Goal: Use online tool/utility: Utilize a website feature to perform a specific function

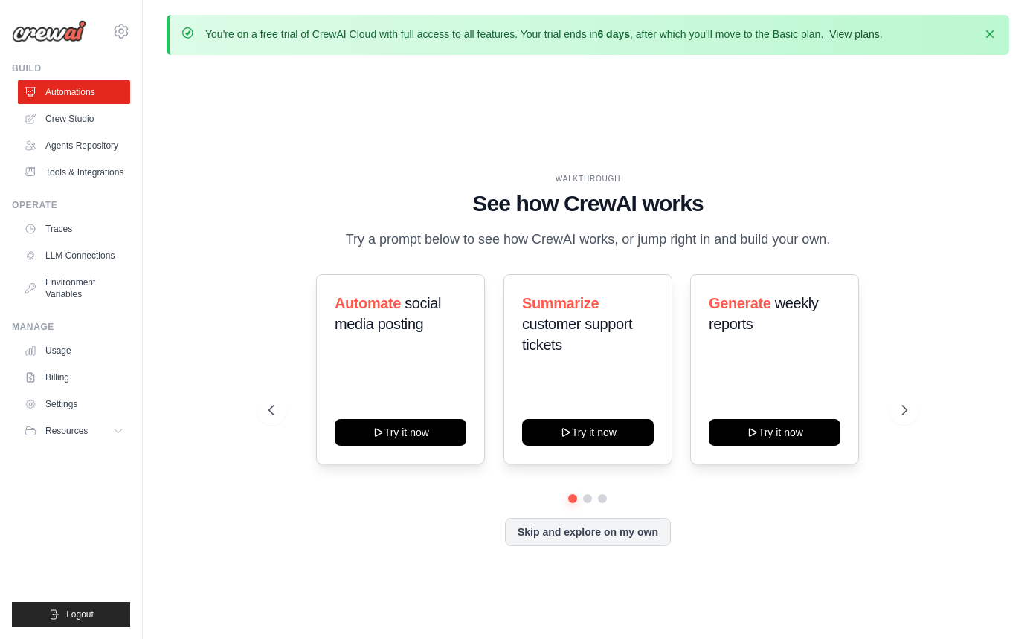
click at [866, 32] on link "View plans" at bounding box center [854, 34] width 50 height 12
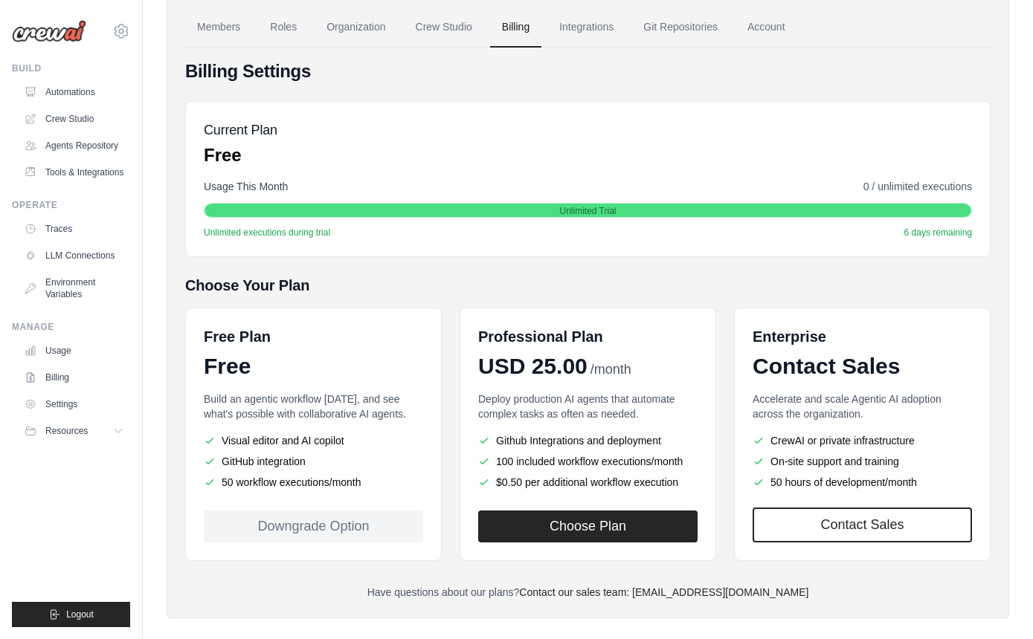
scroll to position [140, 0]
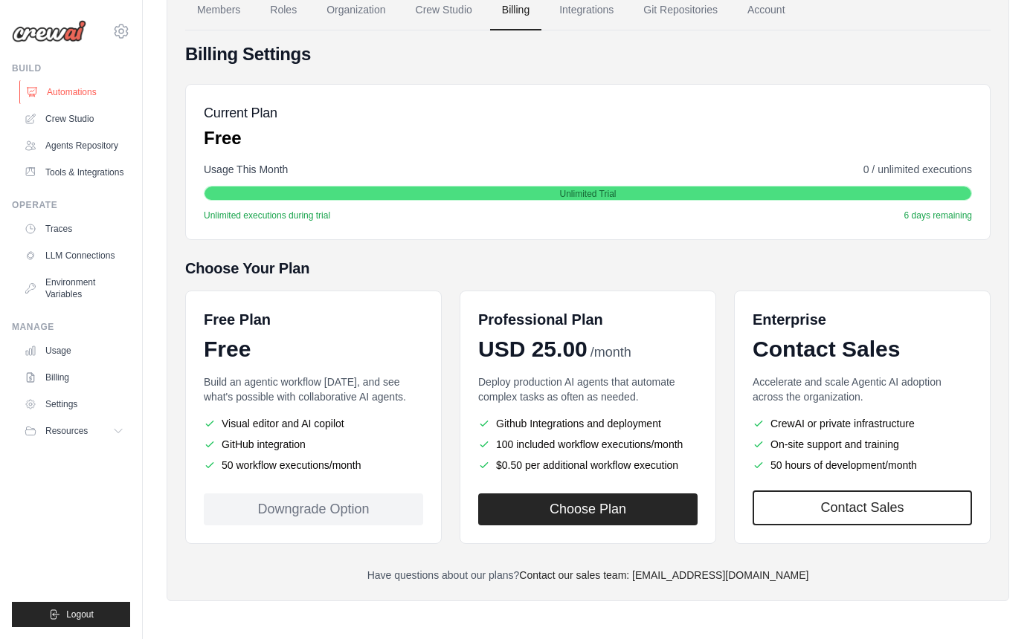
click at [74, 91] on link "Automations" at bounding box center [75, 92] width 112 height 24
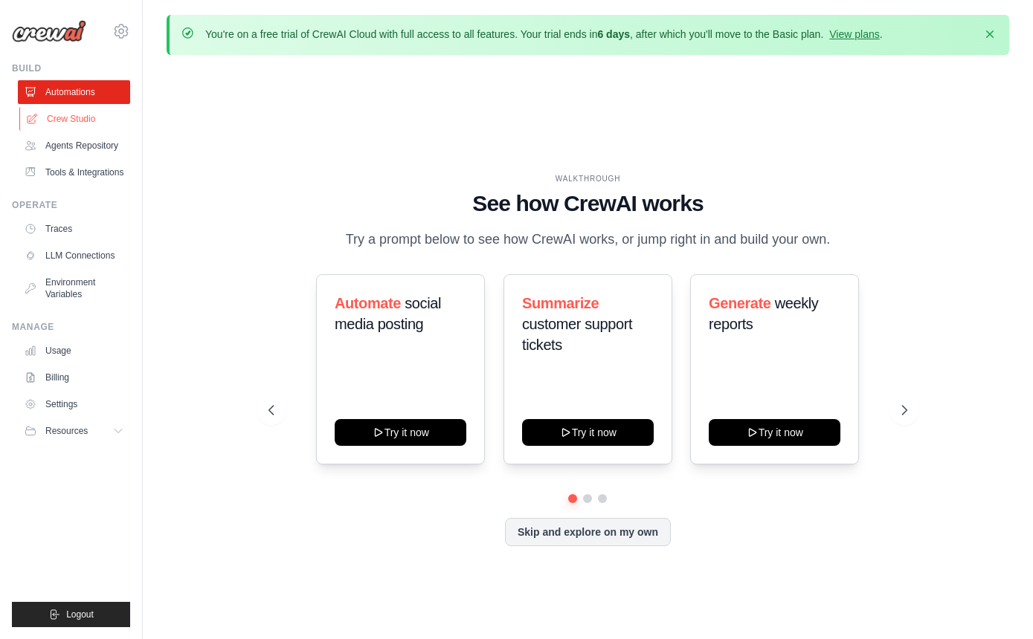
click at [83, 116] on link "Crew Studio" at bounding box center [75, 119] width 112 height 24
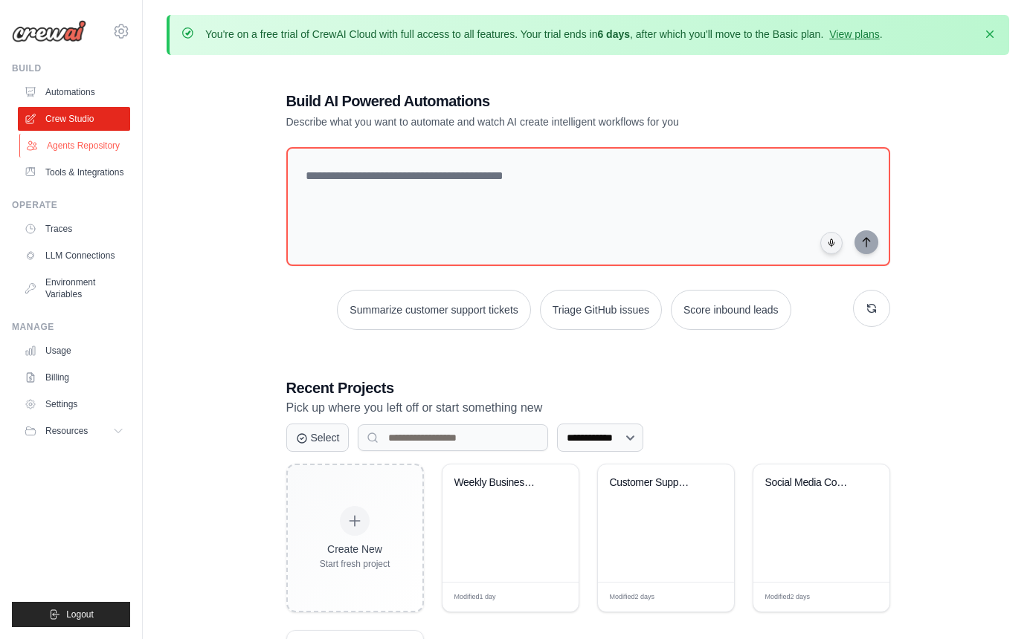
click at [97, 145] on link "Agents Repository" at bounding box center [75, 146] width 112 height 24
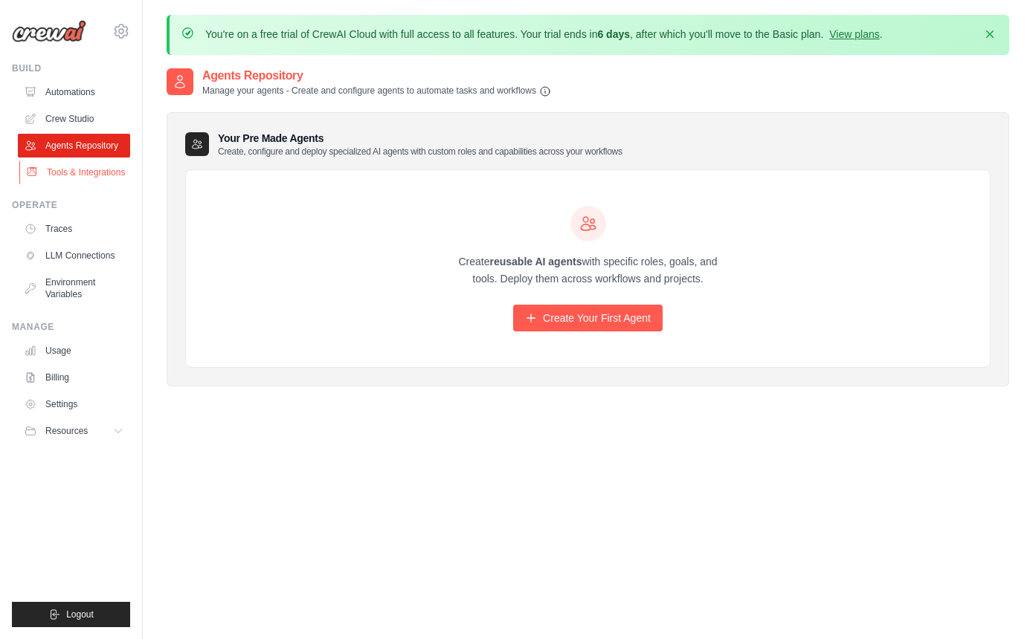
click at [117, 176] on link "Tools & Integrations" at bounding box center [75, 173] width 112 height 24
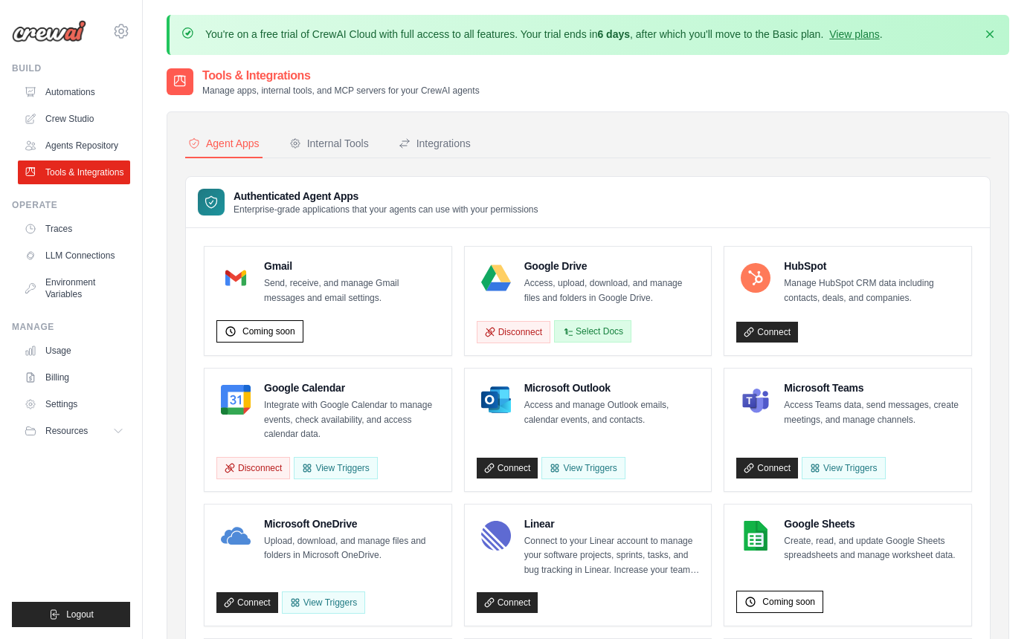
click at [605, 329] on button "Select Docs" at bounding box center [592, 331] width 77 height 22
click at [590, 332] on button "Select Docs" at bounding box center [592, 331] width 77 height 22
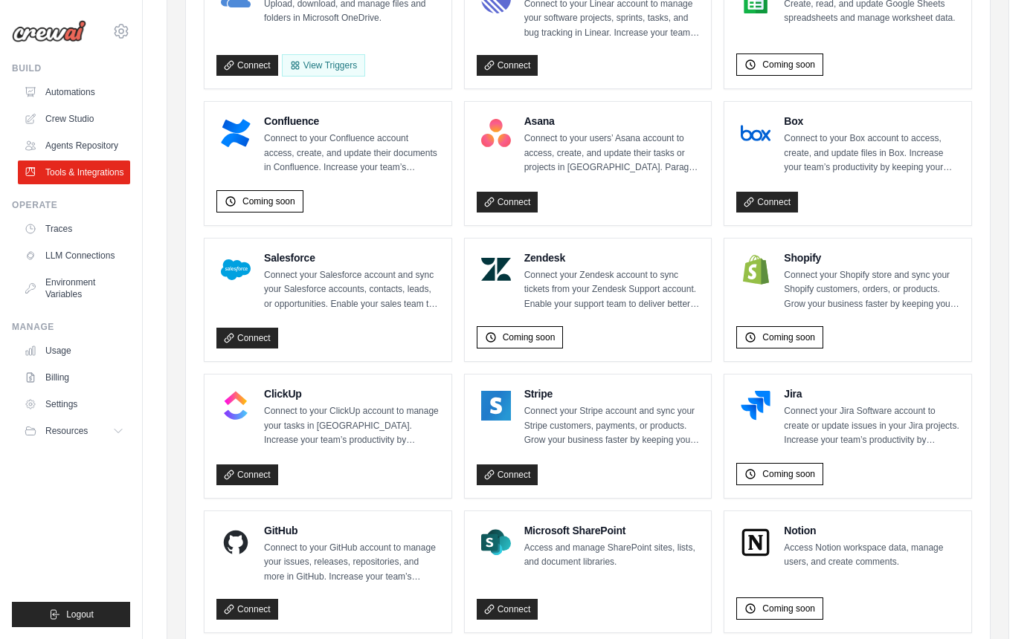
scroll to position [785, 0]
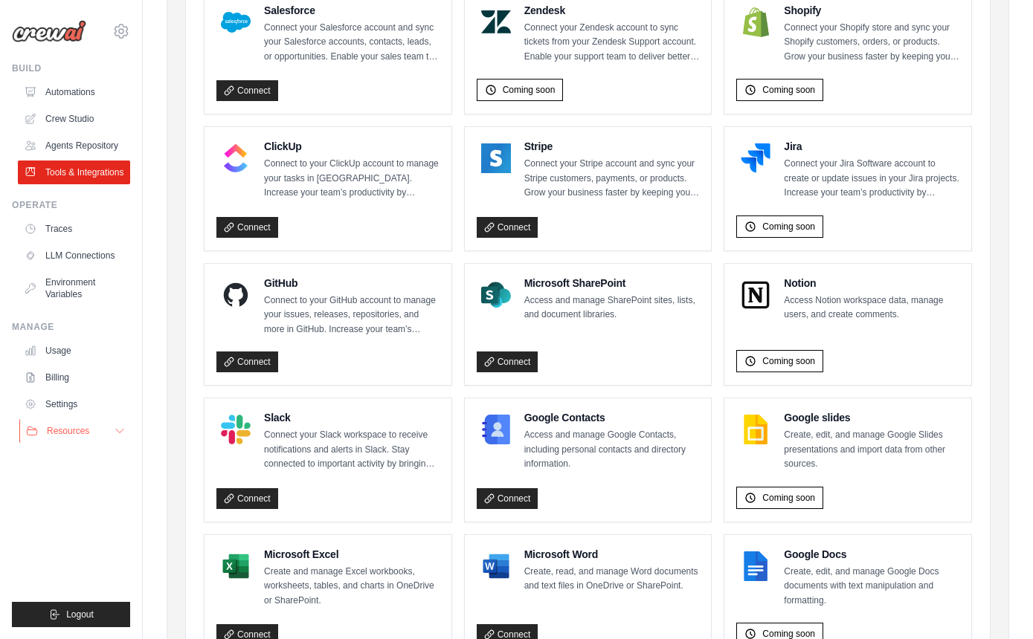
click at [112, 436] on button "Resources" at bounding box center [75, 431] width 112 height 24
click at [95, 521] on link "Video Tutorials" at bounding box center [79, 528] width 103 height 21
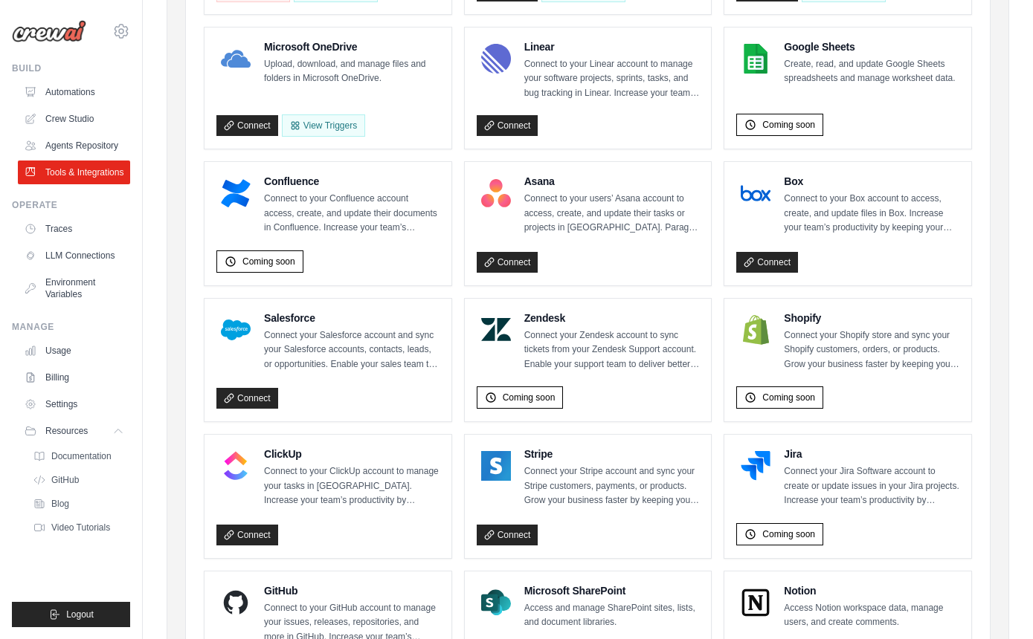
scroll to position [376, 0]
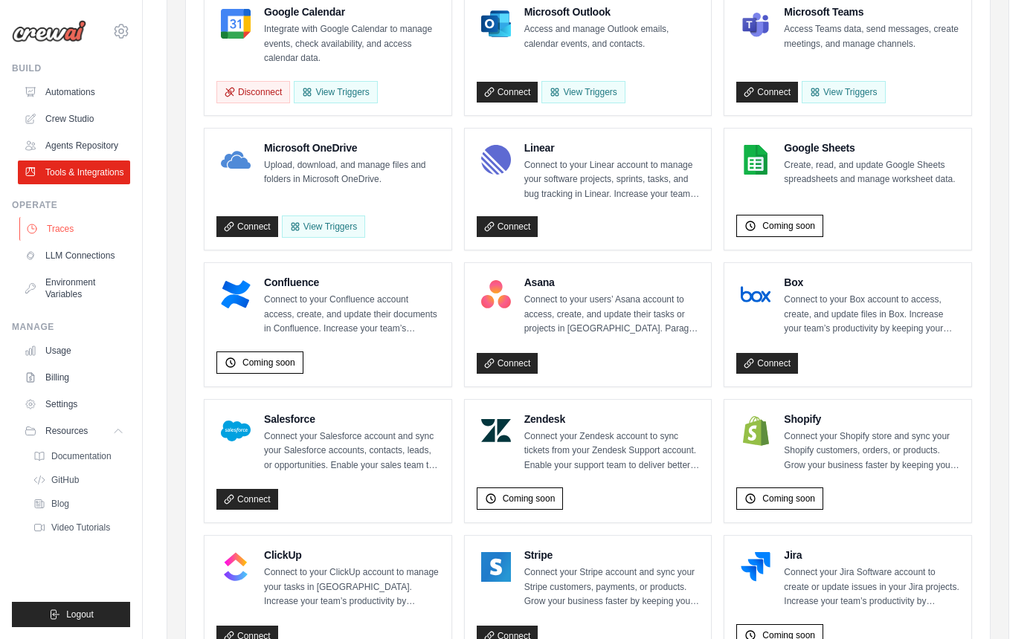
click at [77, 233] on link "Traces" at bounding box center [75, 229] width 112 height 24
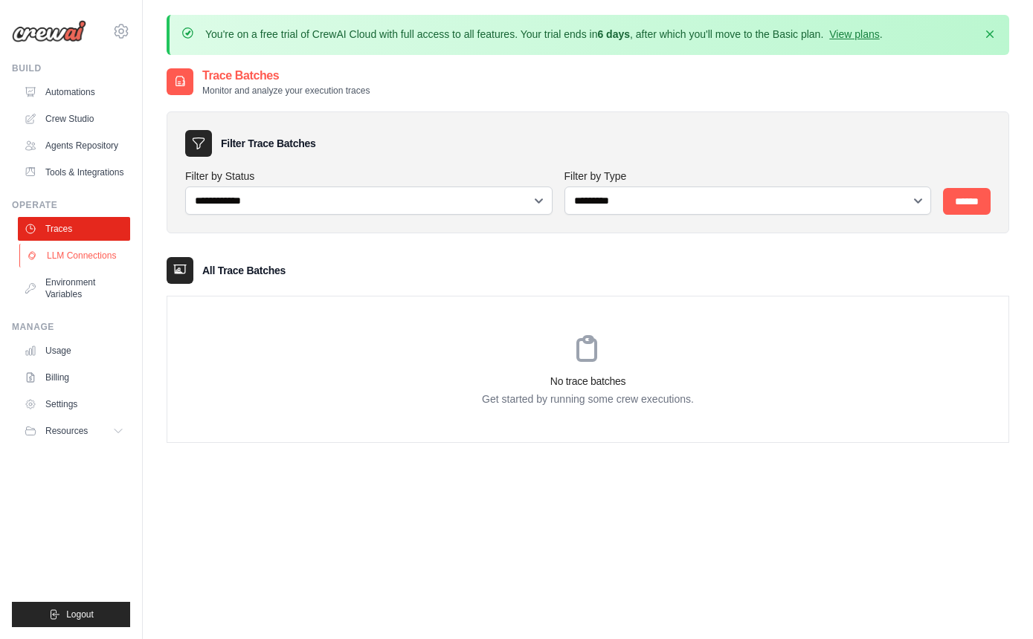
click at [84, 251] on link "LLM Connections" at bounding box center [75, 256] width 112 height 24
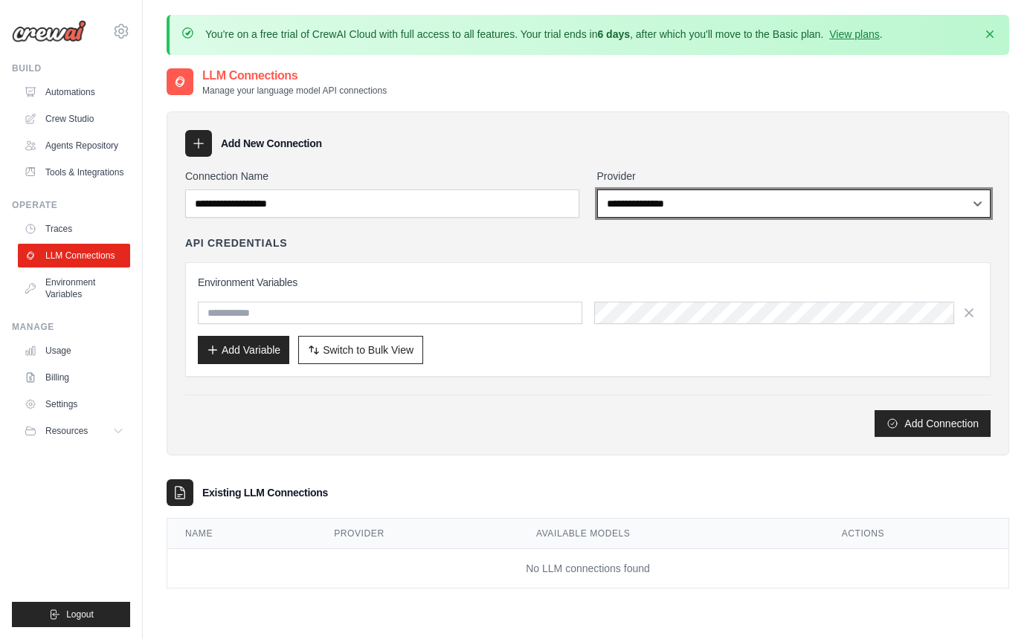
click at [661, 207] on select "**********" at bounding box center [794, 204] width 394 height 28
select select "******"
click at [597, 190] on select "**********" at bounding box center [794, 204] width 394 height 28
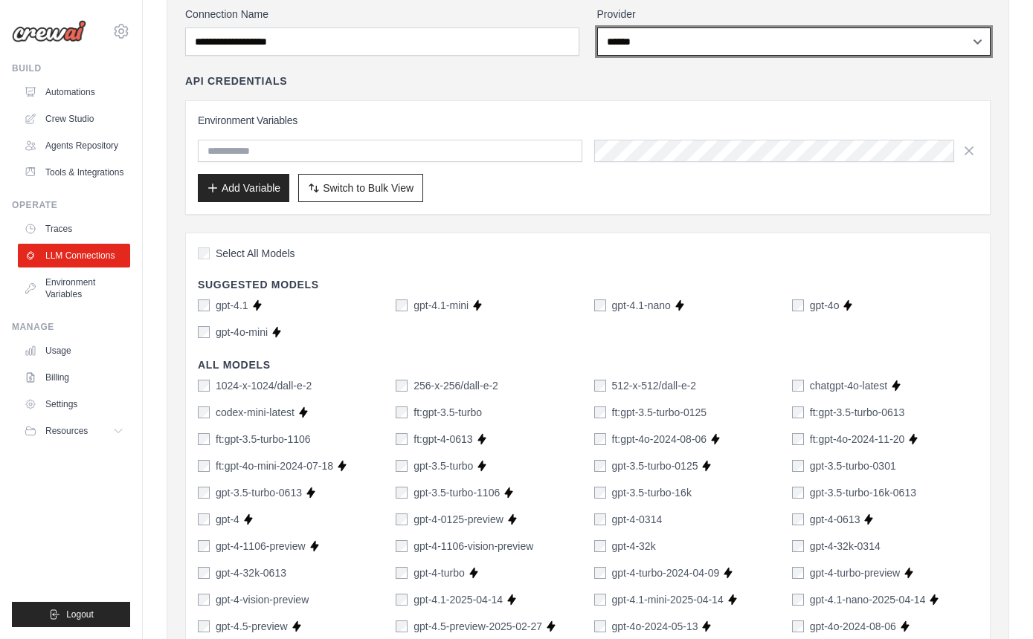
scroll to position [7, 0]
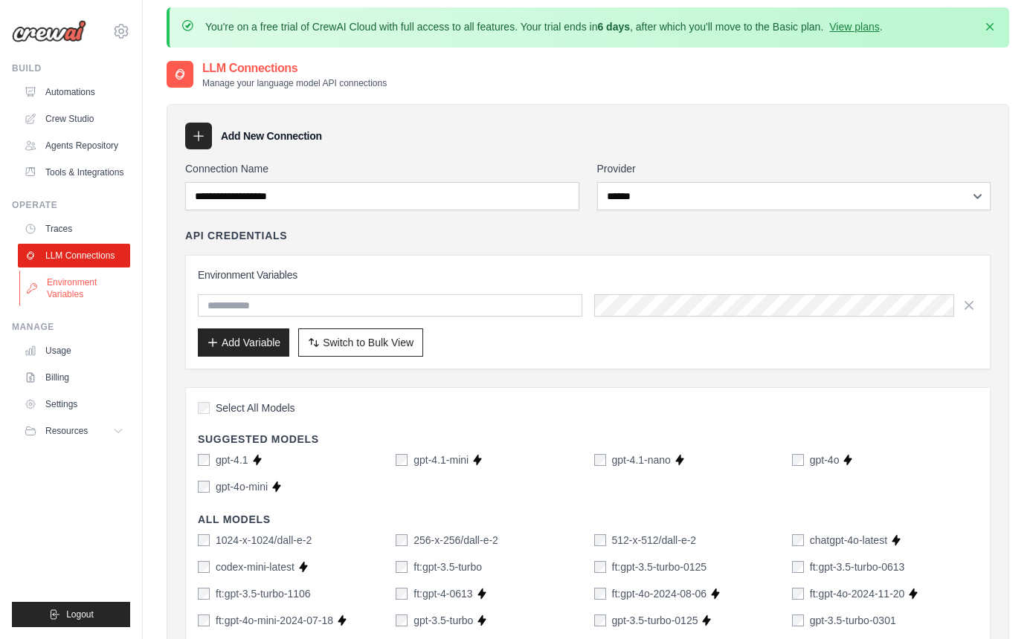
click at [62, 281] on link "Environment Variables" at bounding box center [75, 289] width 112 height 36
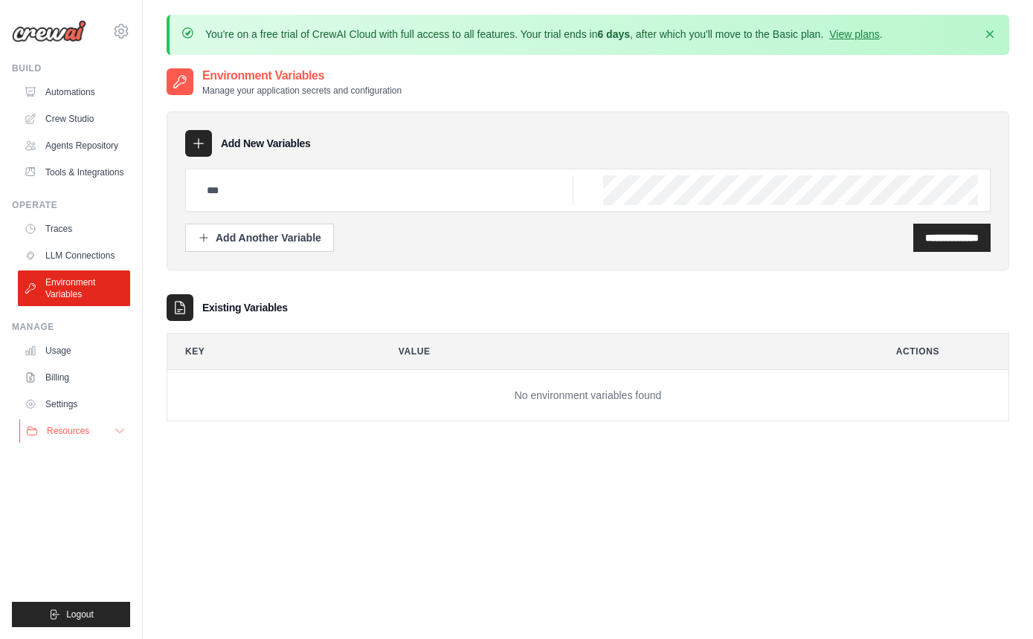
click at [81, 431] on span "Resources" at bounding box center [68, 431] width 42 height 12
click at [86, 123] on link "Crew Studio" at bounding box center [75, 119] width 112 height 24
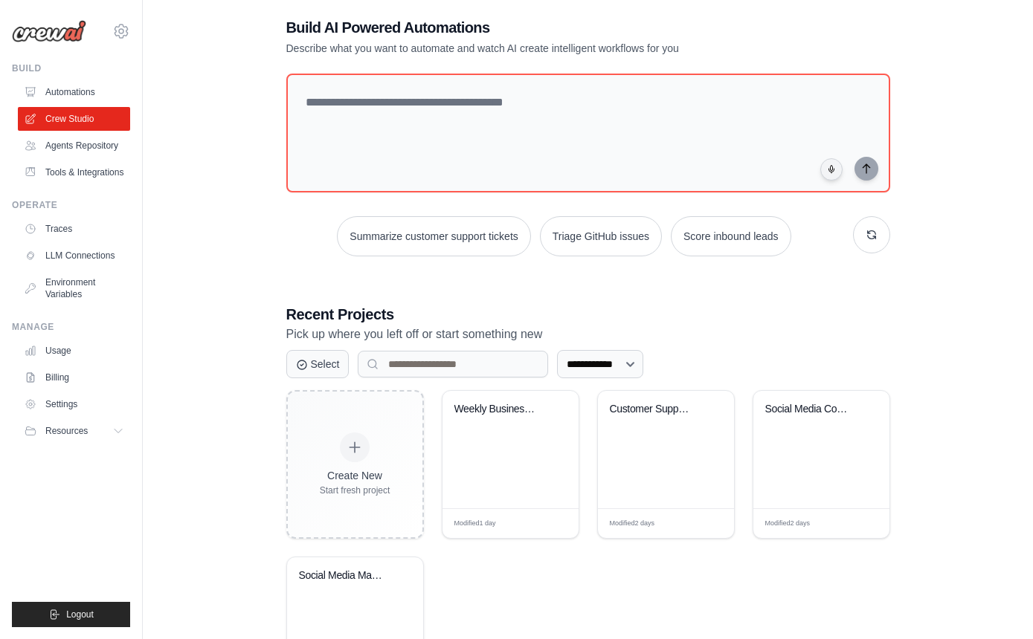
scroll to position [178, 0]
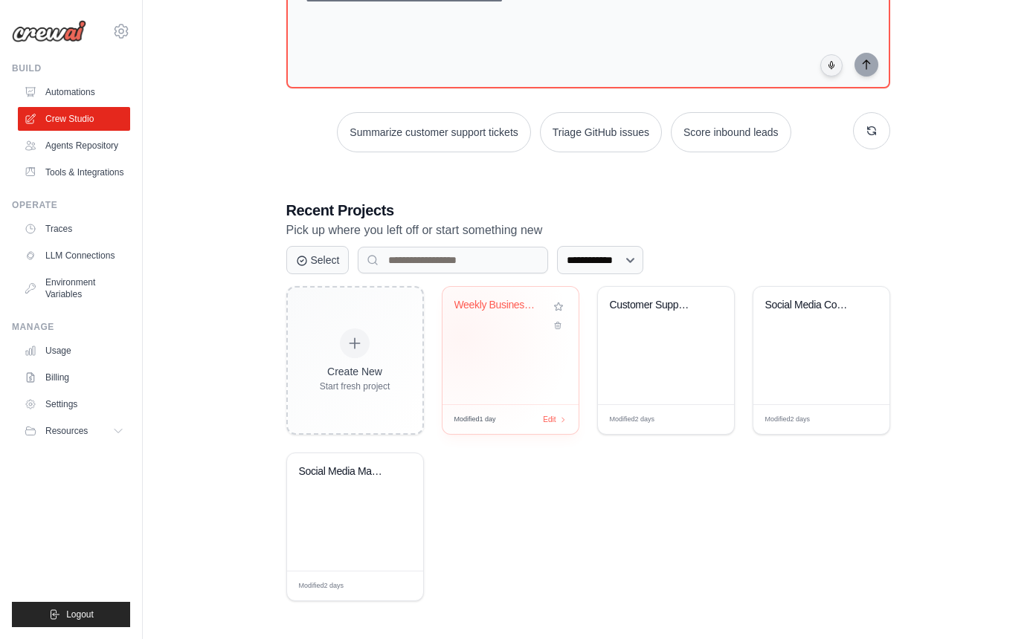
click at [468, 334] on div "Weekly Business Intelligence Report..." at bounding box center [510, 345] width 136 height 117
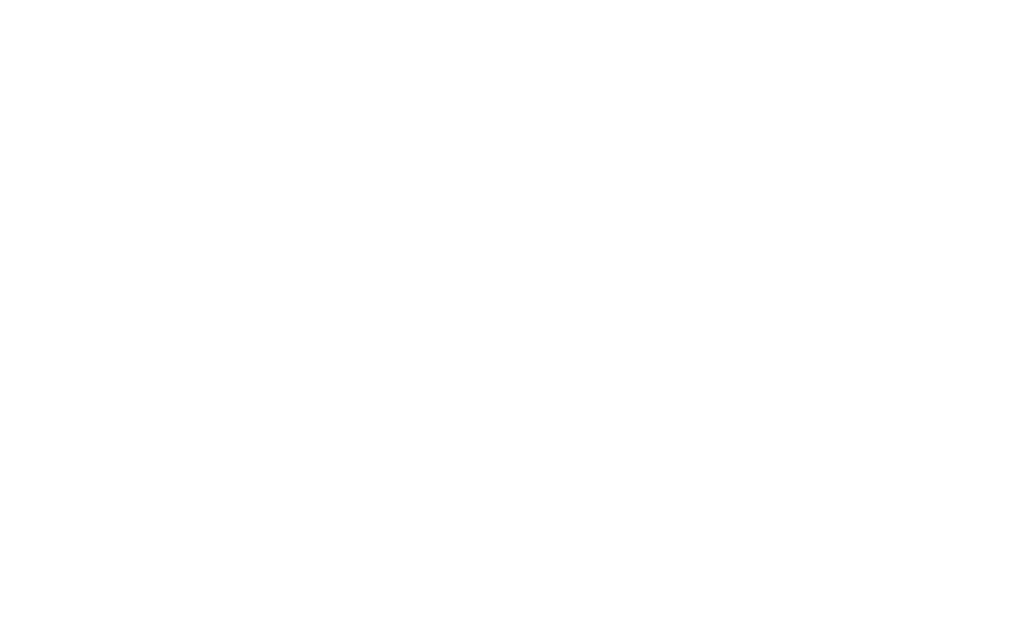
click at [483, 0] on html at bounding box center [516, 0] width 1033 height 0
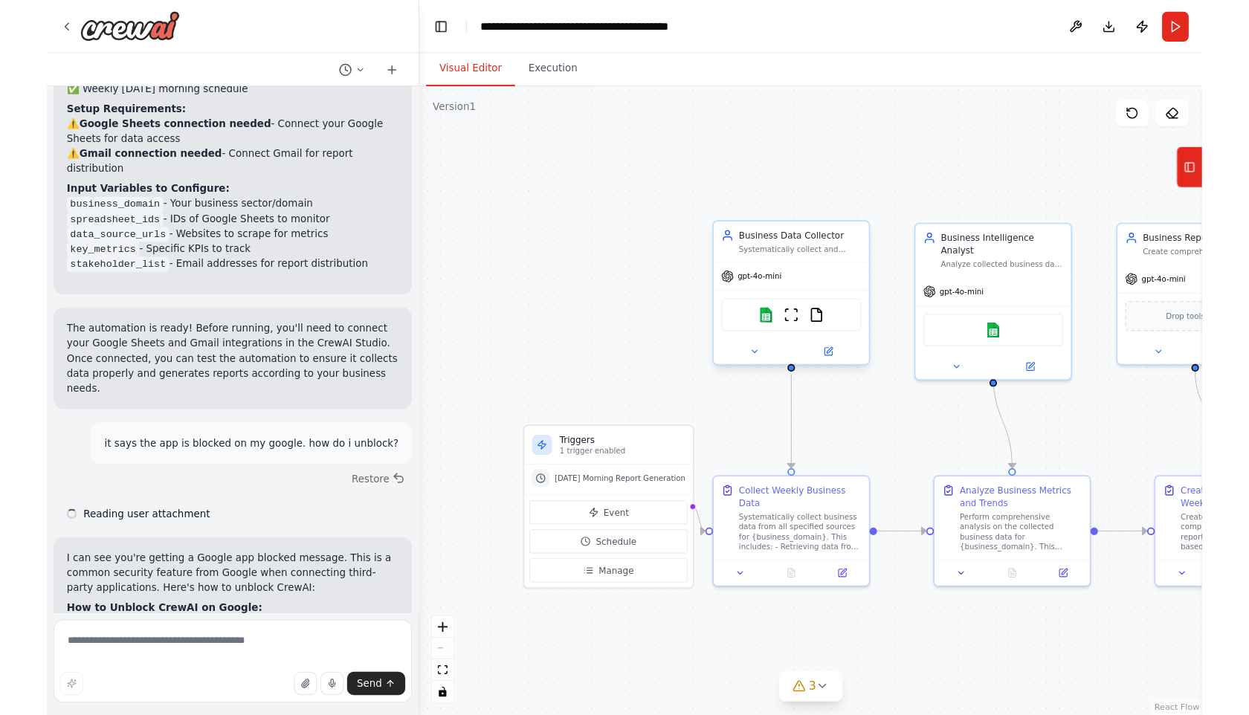
scroll to position [1964, 0]
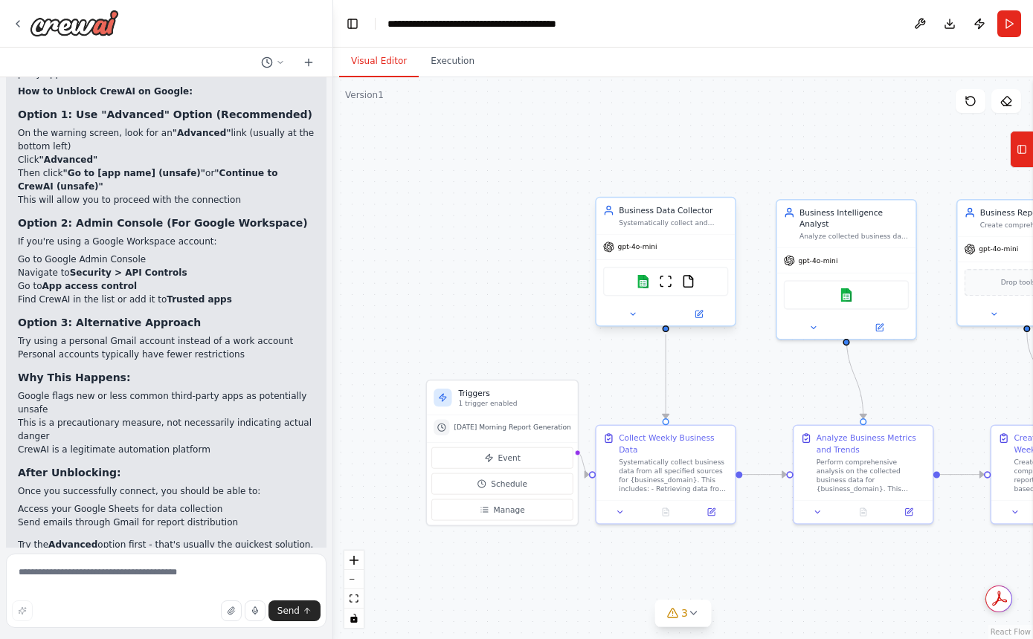
click at [681, 226] on div "Systematically collect and aggregate business data from multiple sources includ…" at bounding box center [673, 223] width 109 height 9
click at [676, 278] on div "Google sheets ScrapeWebsiteTool FileReadTool" at bounding box center [665, 281] width 125 height 29
click at [648, 286] on img at bounding box center [642, 281] width 13 height 13
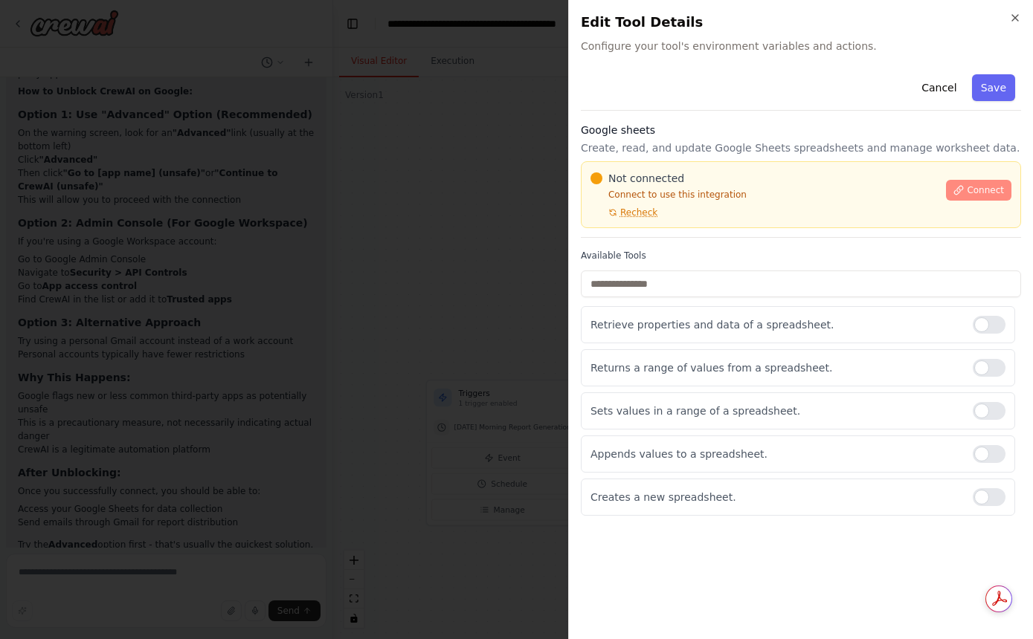
click at [987, 192] on span "Connect" at bounding box center [985, 190] width 37 height 12
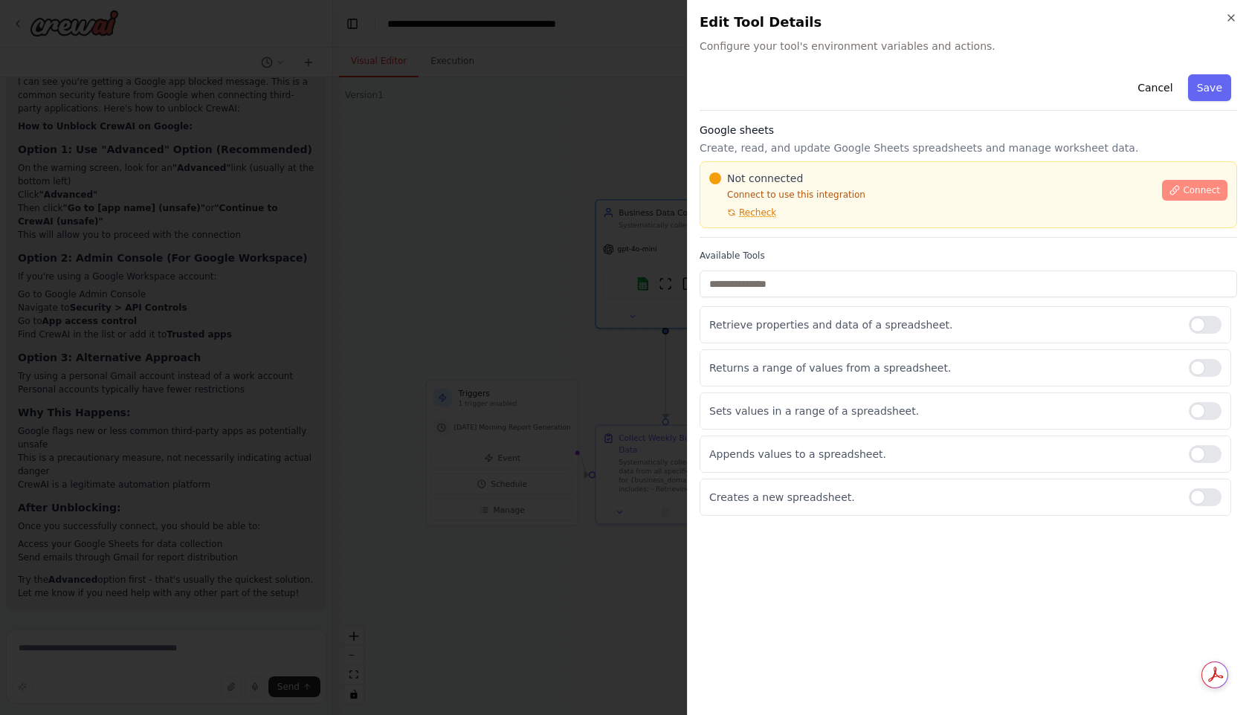
scroll to position [1889, 0]
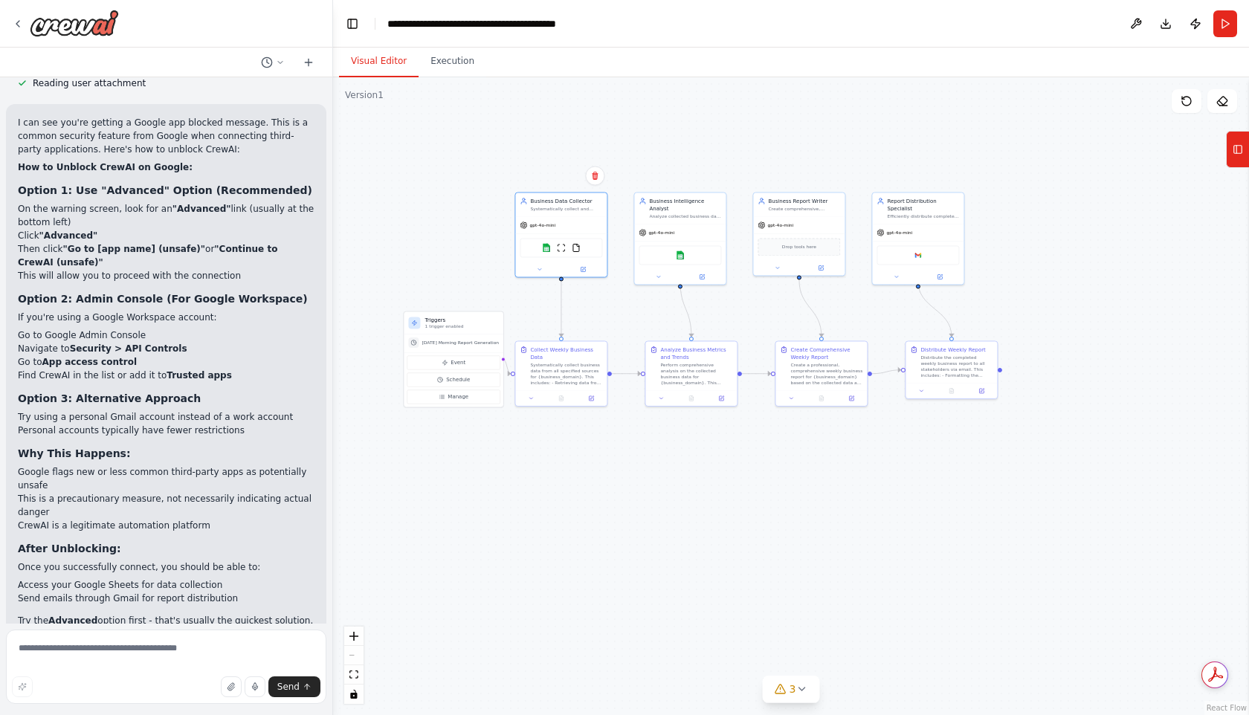
drag, startPoint x: 474, startPoint y: 216, endPoint x: 428, endPoint y: 202, distance: 47.5
click at [428, 202] on div ".deletable-edge-delete-btn { width: 20px; height: 20px; border: 0px solid #ffff…" at bounding box center [791, 396] width 916 height 638
click at [25, 22] on div at bounding box center [65, 23] width 107 height 27
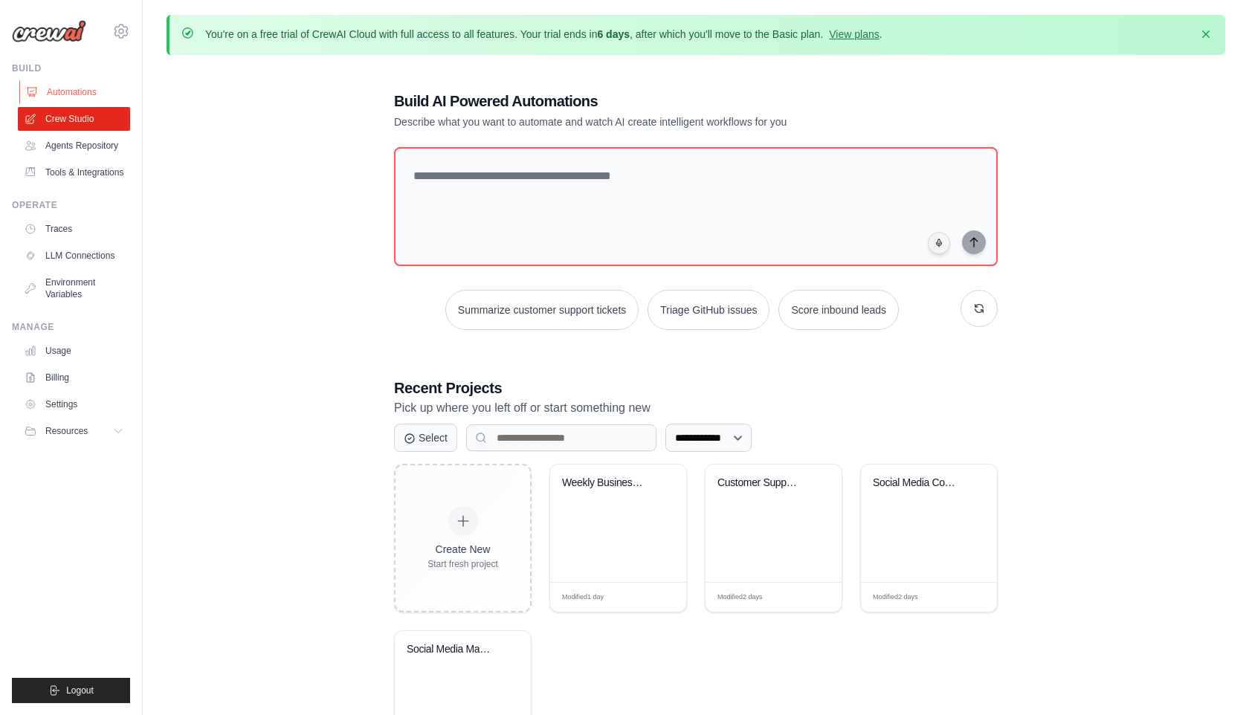
click at [46, 97] on link "Automations" at bounding box center [75, 92] width 112 height 24
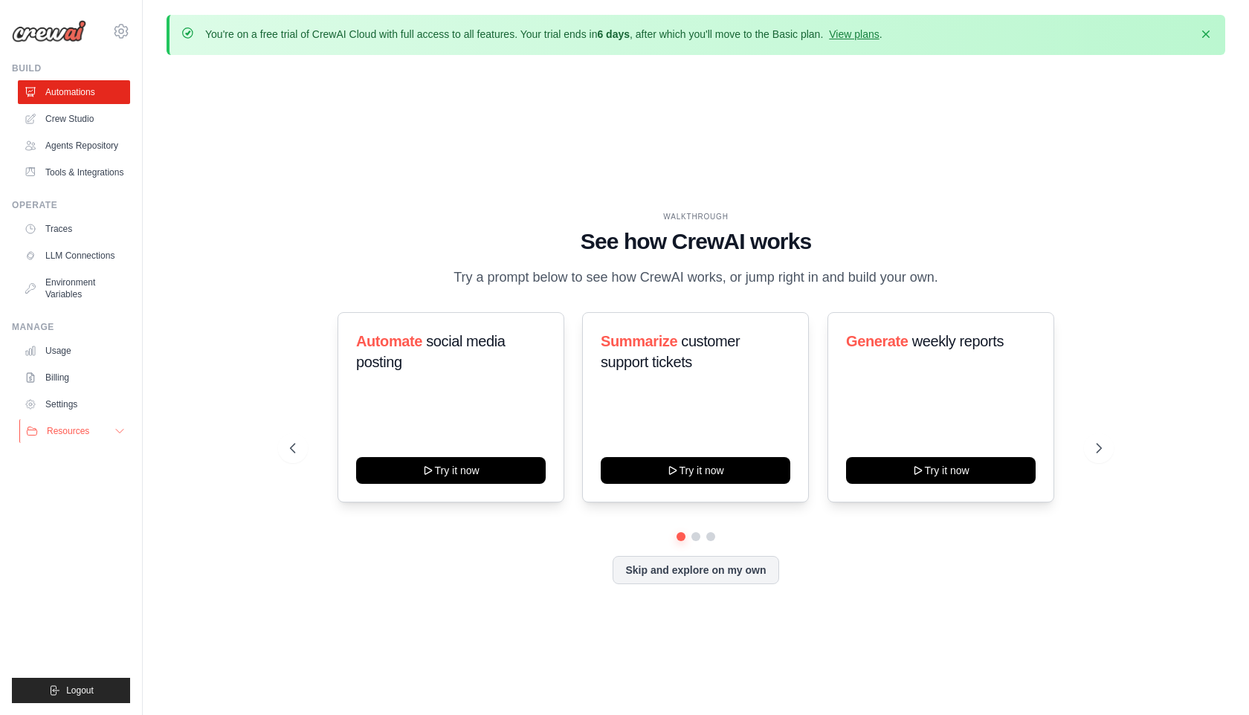
click at [104, 428] on button "Resources" at bounding box center [75, 431] width 112 height 24
click at [97, 454] on span "Documentation" at bounding box center [83, 457] width 60 height 12
click at [64, 124] on link "Crew Studio" at bounding box center [75, 119] width 112 height 24
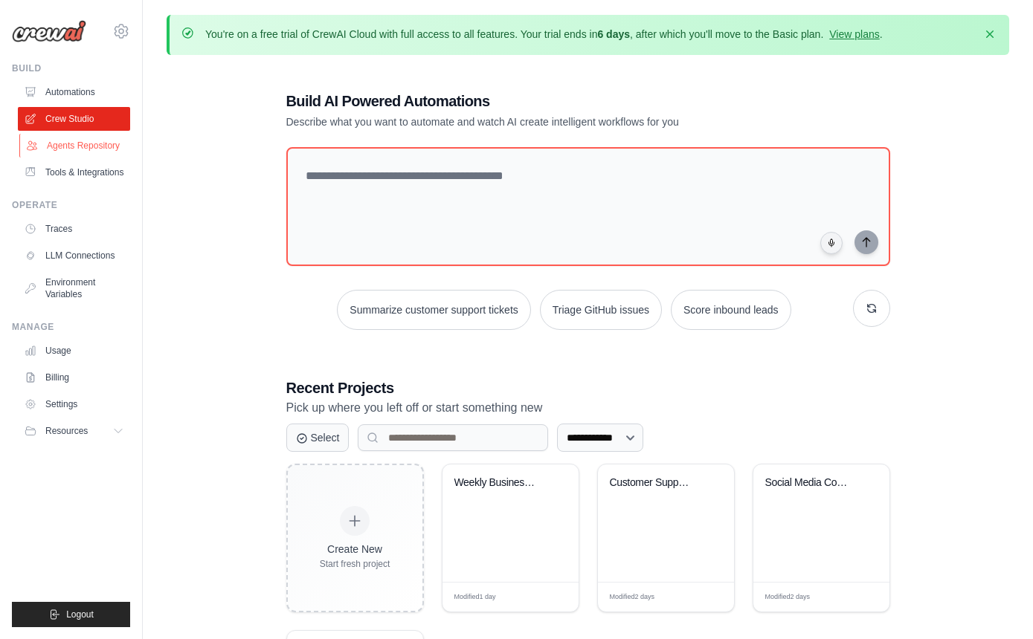
click at [88, 139] on link "Agents Repository" at bounding box center [75, 146] width 112 height 24
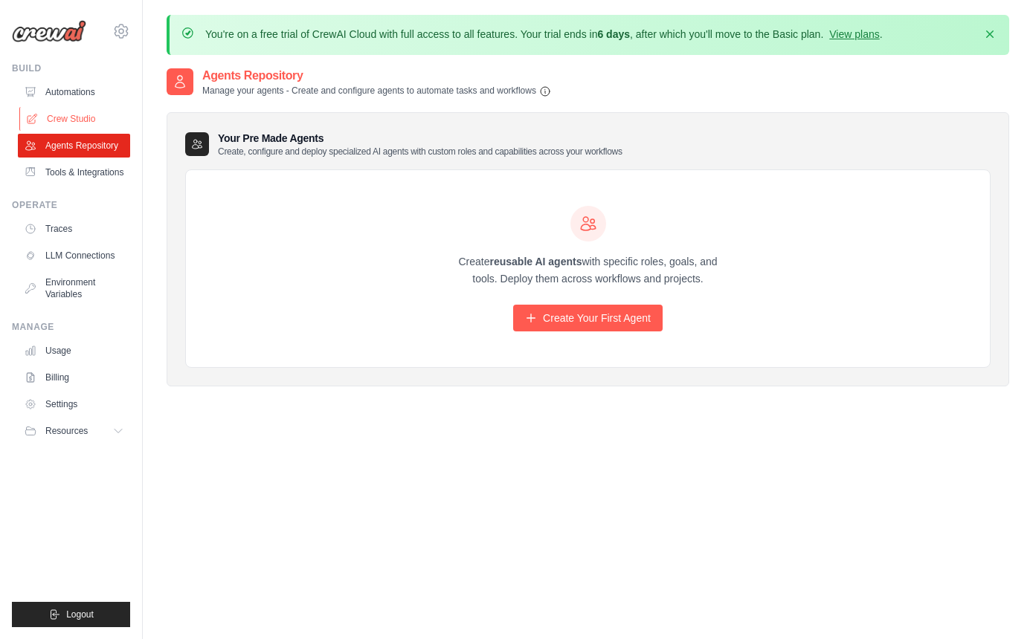
click at [93, 111] on link "Crew Studio" at bounding box center [75, 119] width 112 height 24
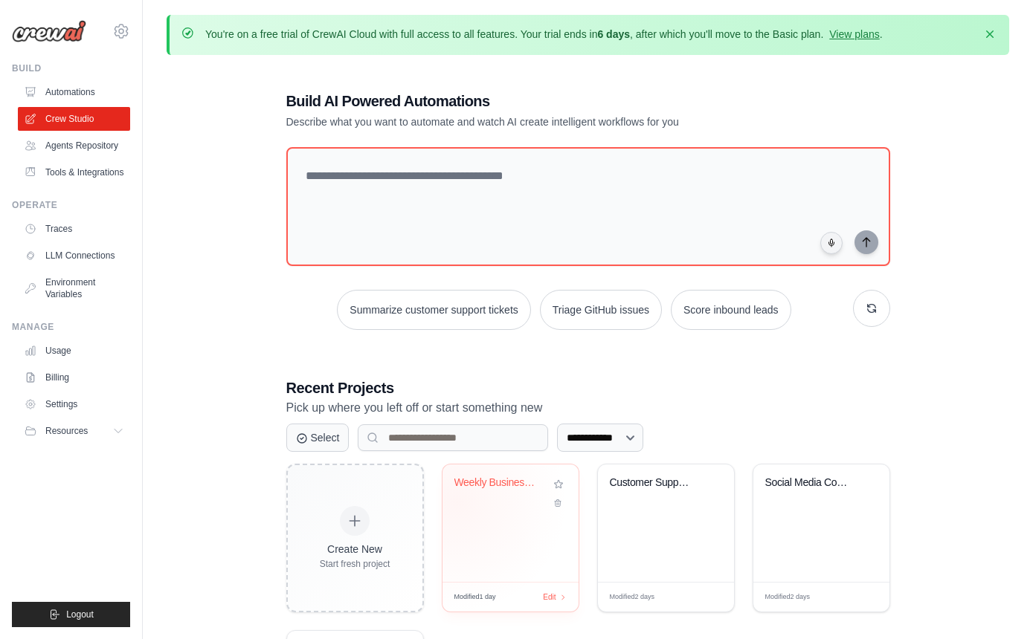
click at [456, 501] on div "Weekly Business Intelligence Report..." at bounding box center [510, 494] width 112 height 34
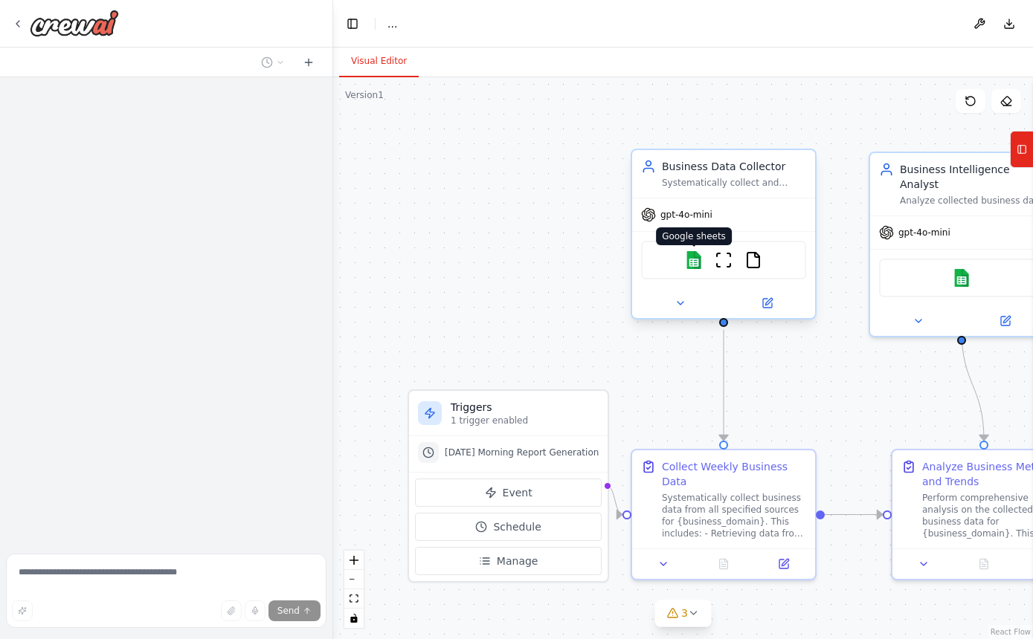
click at [697, 265] on img at bounding box center [694, 260] width 18 height 18
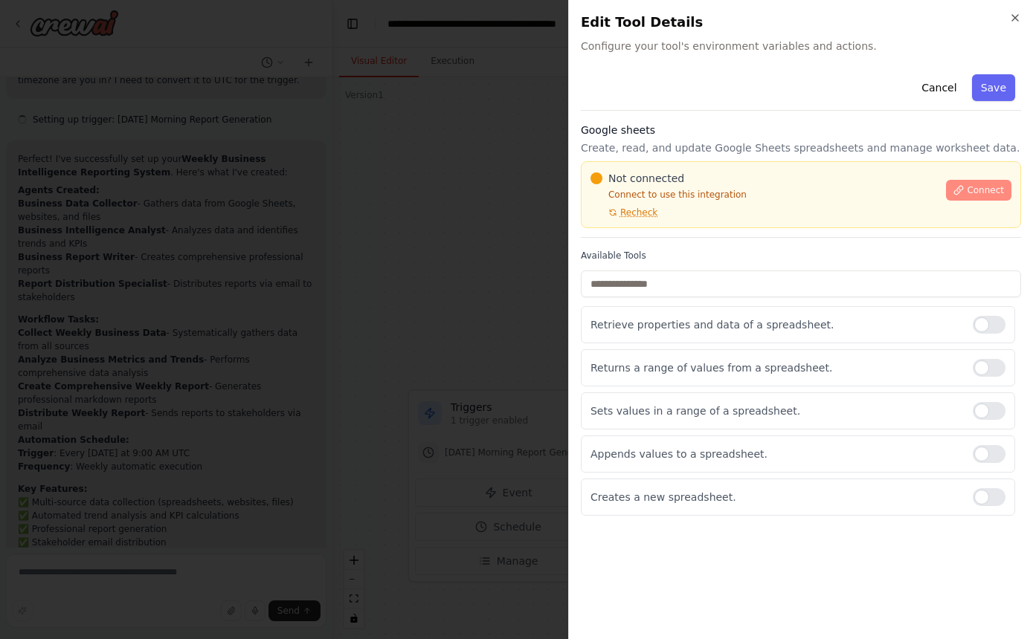
click at [991, 187] on span "Connect" at bounding box center [985, 190] width 37 height 12
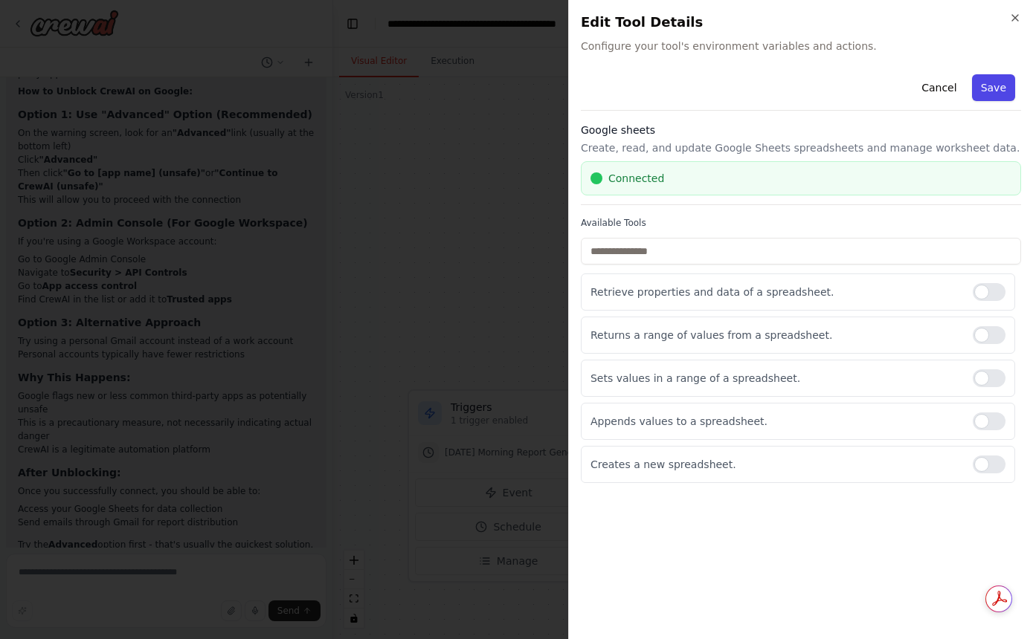
click at [995, 90] on button "Save" at bounding box center [993, 87] width 43 height 27
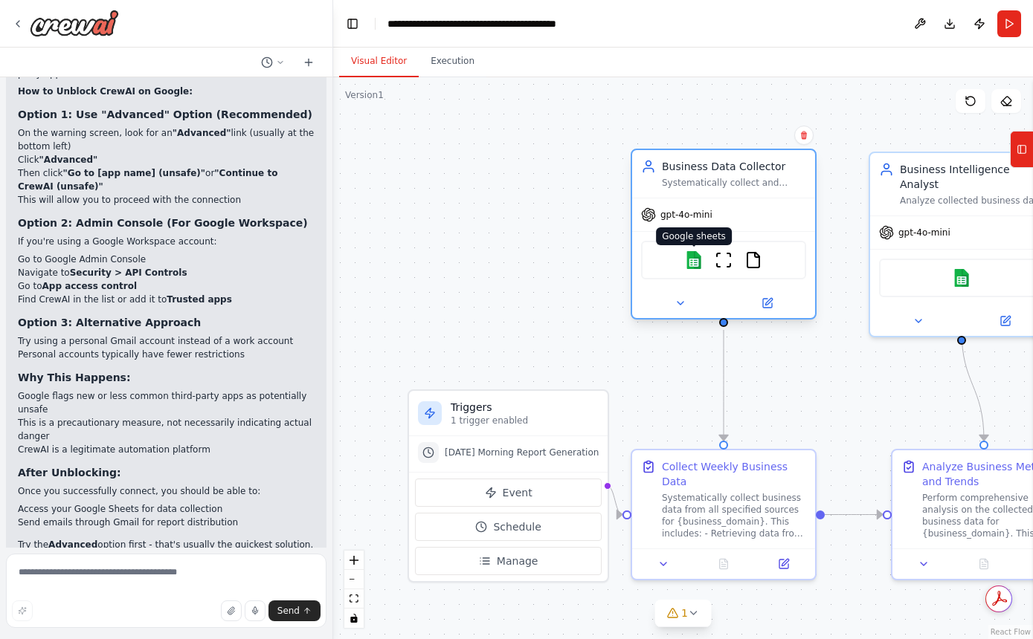
click at [687, 256] on img at bounding box center [694, 260] width 18 height 18
click at [753, 262] on img at bounding box center [753, 260] width 18 height 18
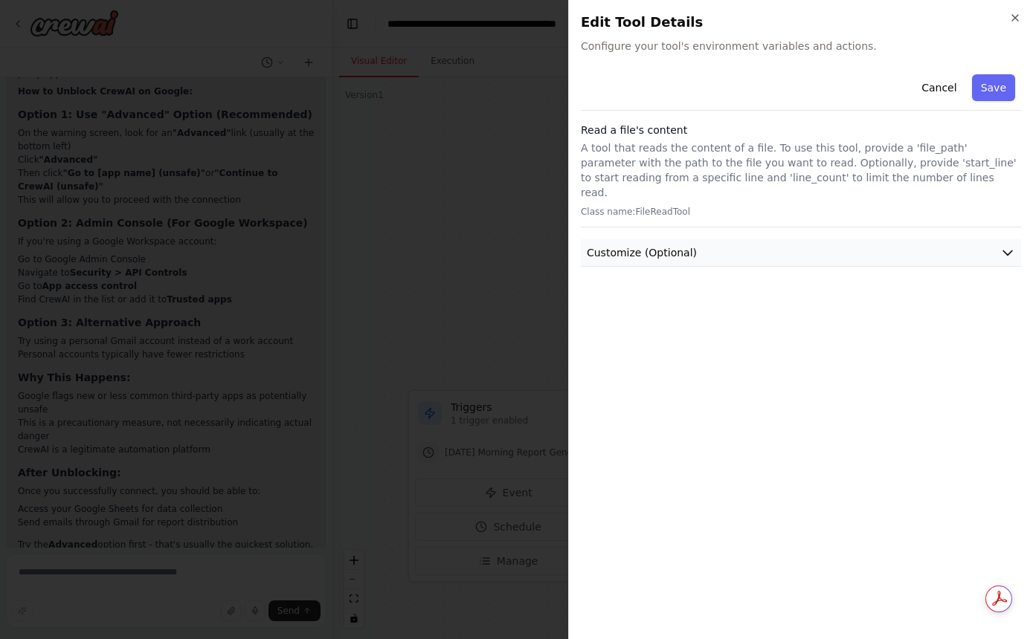
click at [734, 239] on button "Customize (Optional)" at bounding box center [801, 253] width 440 height 28
click at [570, 218] on div "Close Edit Tool Details Configure your tool's environment variables and actions…" at bounding box center [800, 319] width 465 height 639
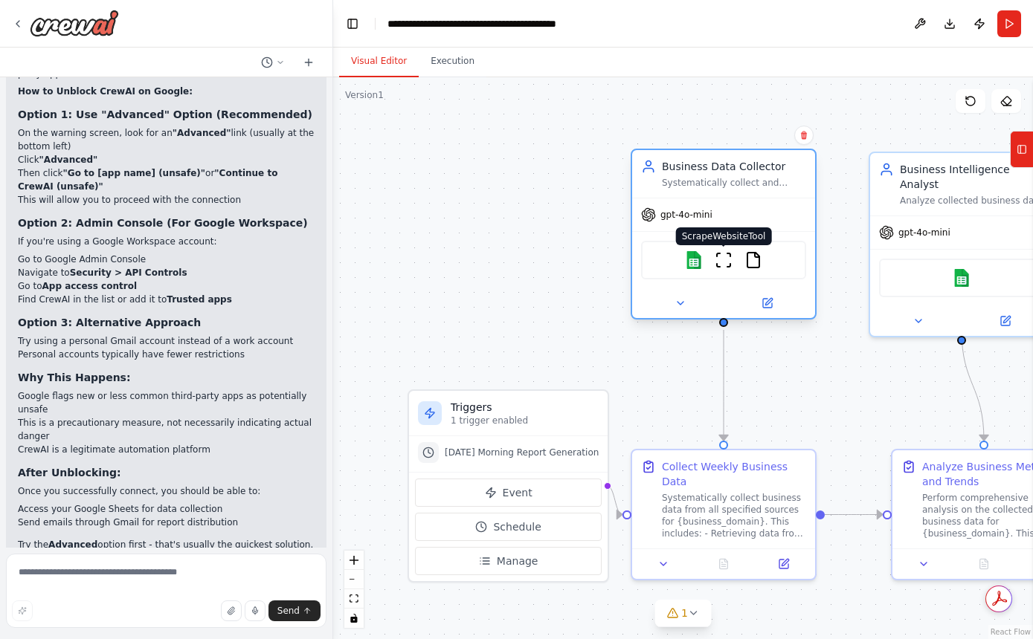
click at [721, 268] on img at bounding box center [724, 260] width 18 height 18
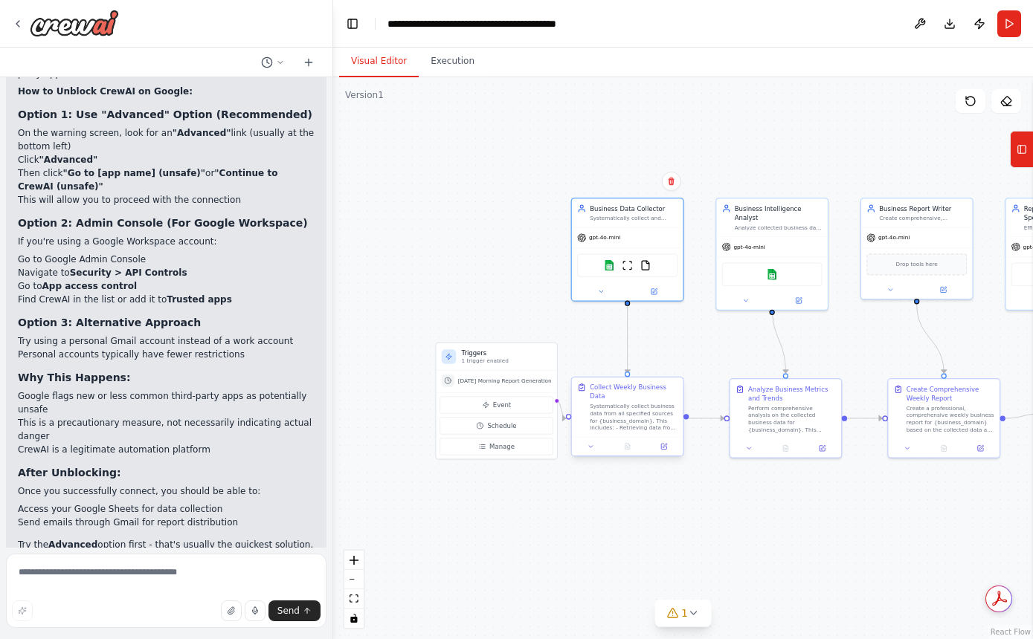
click at [650, 422] on div "Systematically collect business data from all specified sources for {business_d…" at bounding box center [634, 417] width 88 height 29
click at [645, 413] on div "Systematically collect business data from all specified sources for {business_d…" at bounding box center [634, 417] width 88 height 29
click at [657, 442] on button at bounding box center [663, 447] width 31 height 11
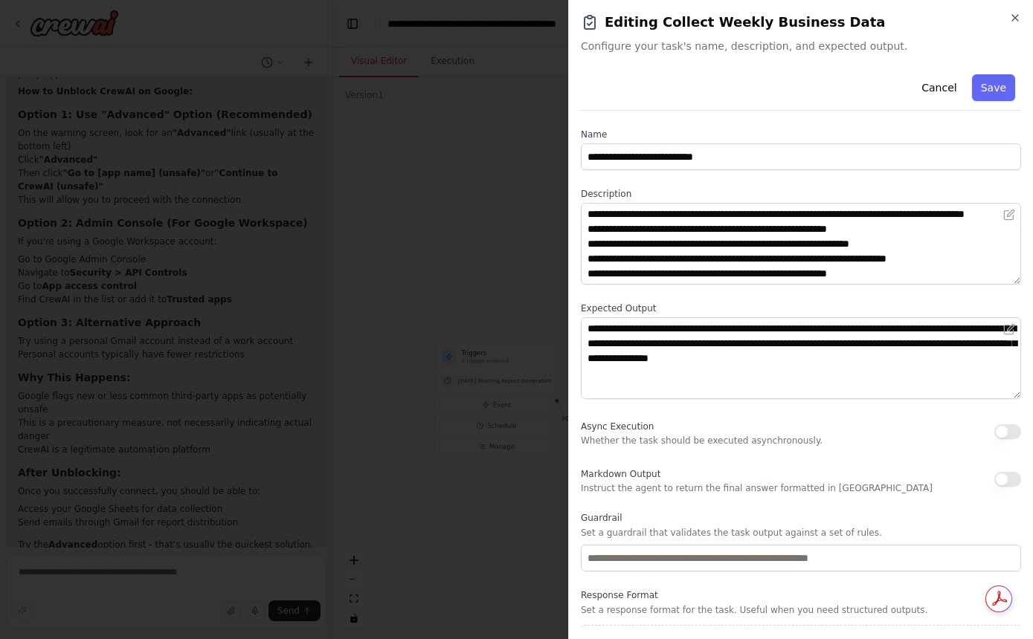
scroll to position [15, 0]
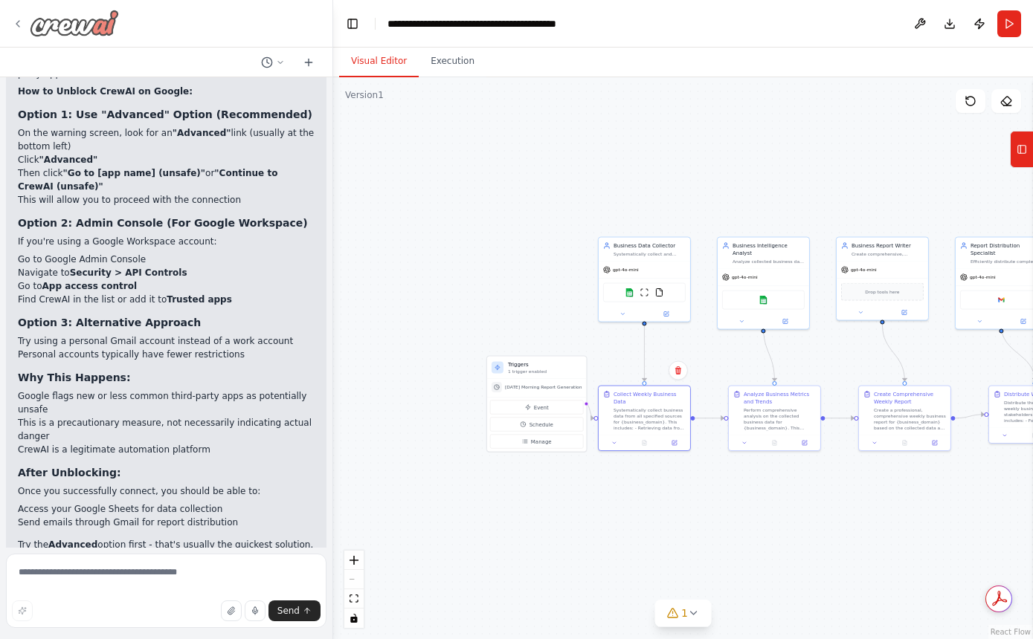
click at [15, 22] on icon at bounding box center [18, 24] width 12 height 12
